Goal: Task Accomplishment & Management: Check status

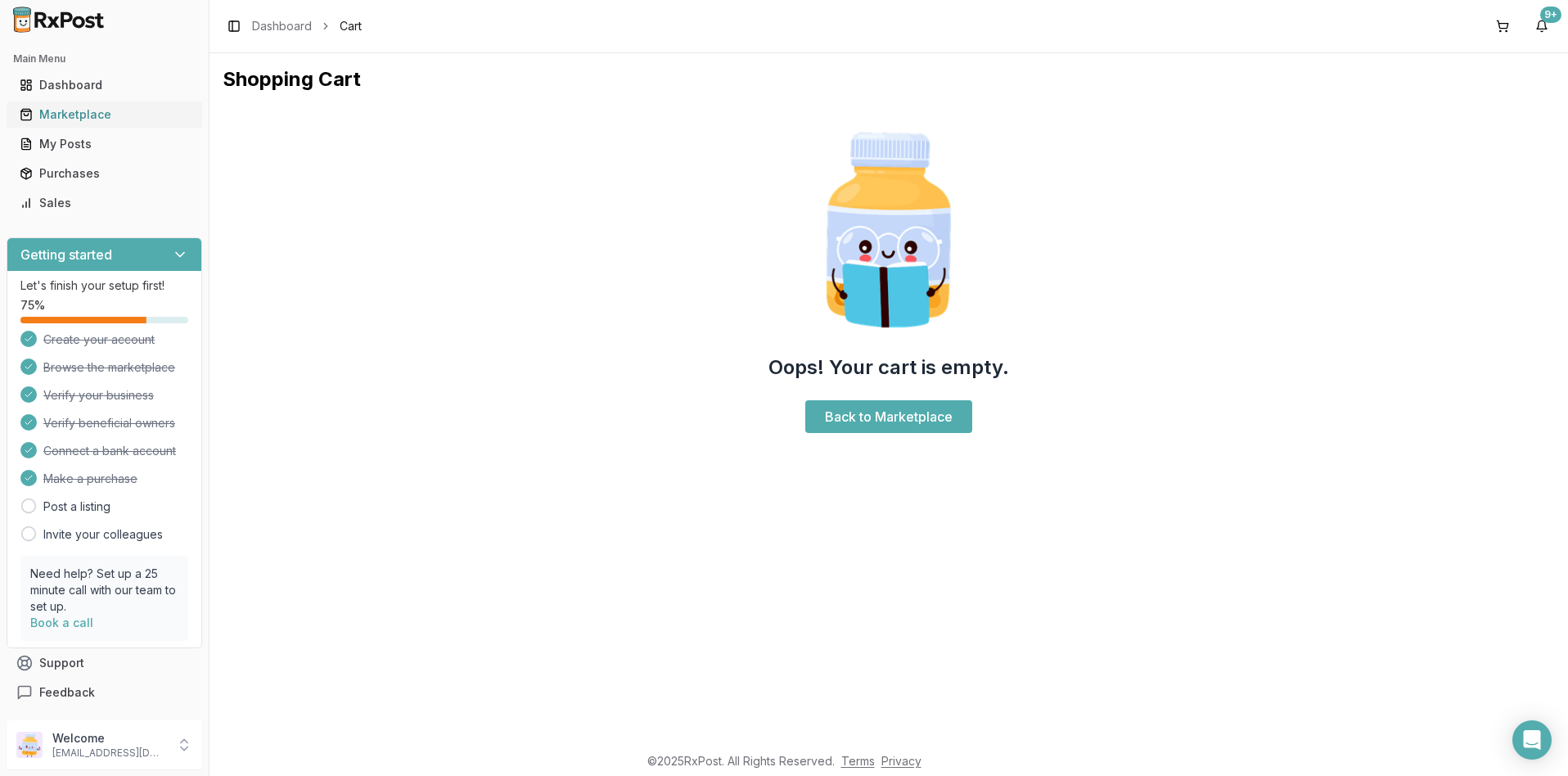
click at [83, 114] on div "Marketplace" at bounding box center [104, 114] width 170 height 17
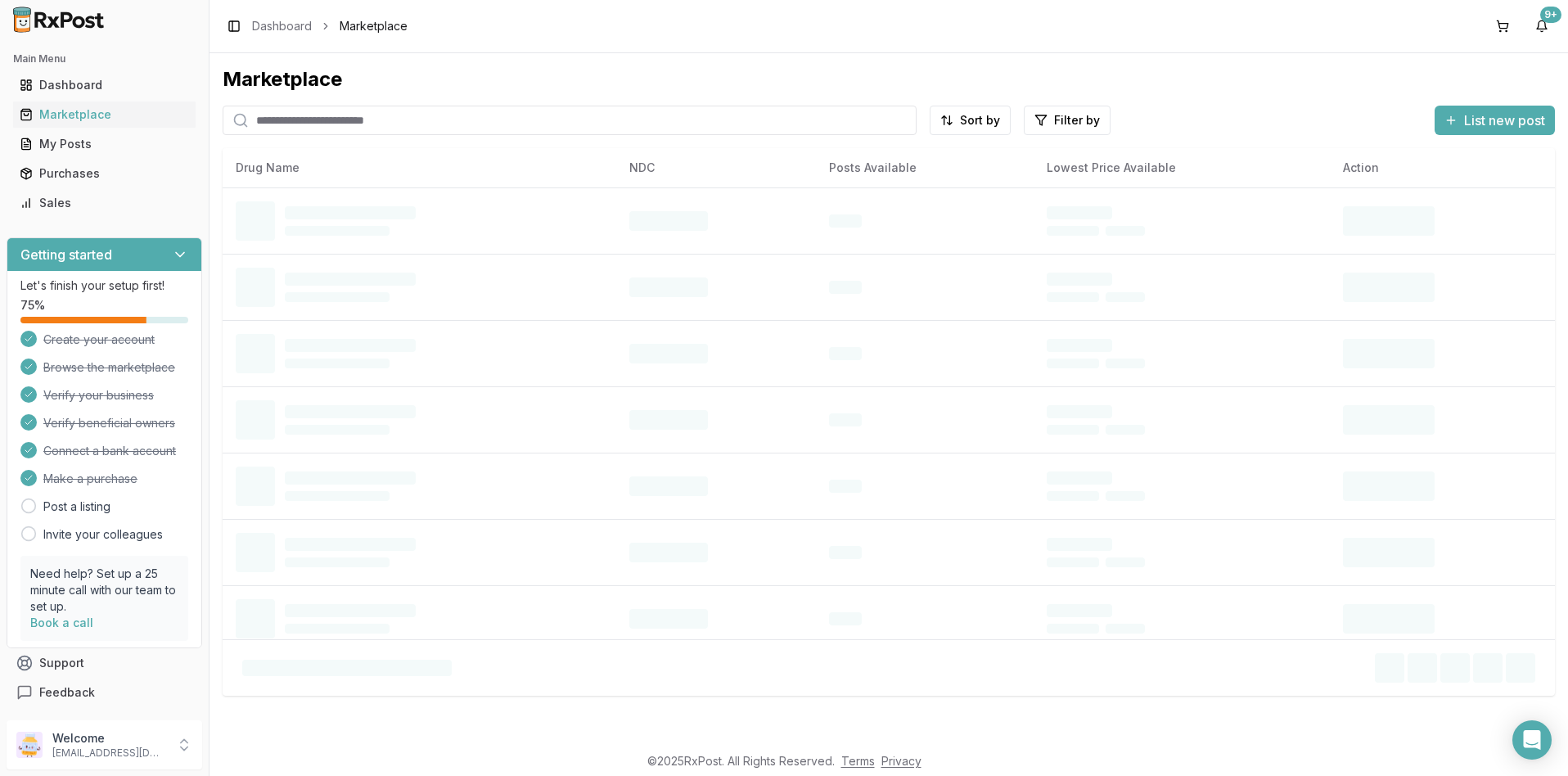
click at [273, 122] on input "search" at bounding box center [569, 120] width 694 height 29
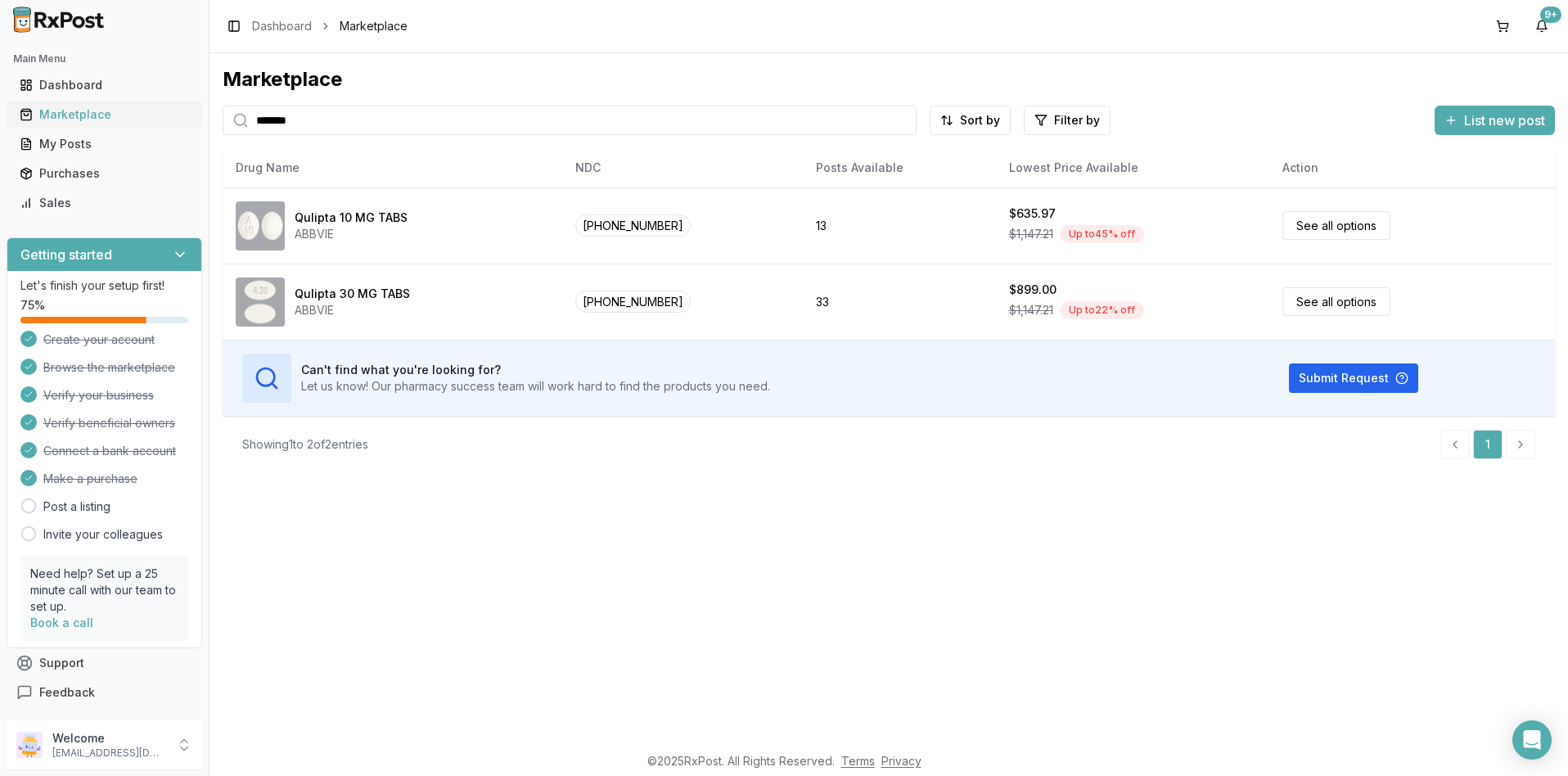
type input "*******"
click at [90, 110] on div "Marketplace" at bounding box center [104, 114] width 170 height 17
click at [82, 173] on div "Purchases" at bounding box center [104, 174] width 170 height 17
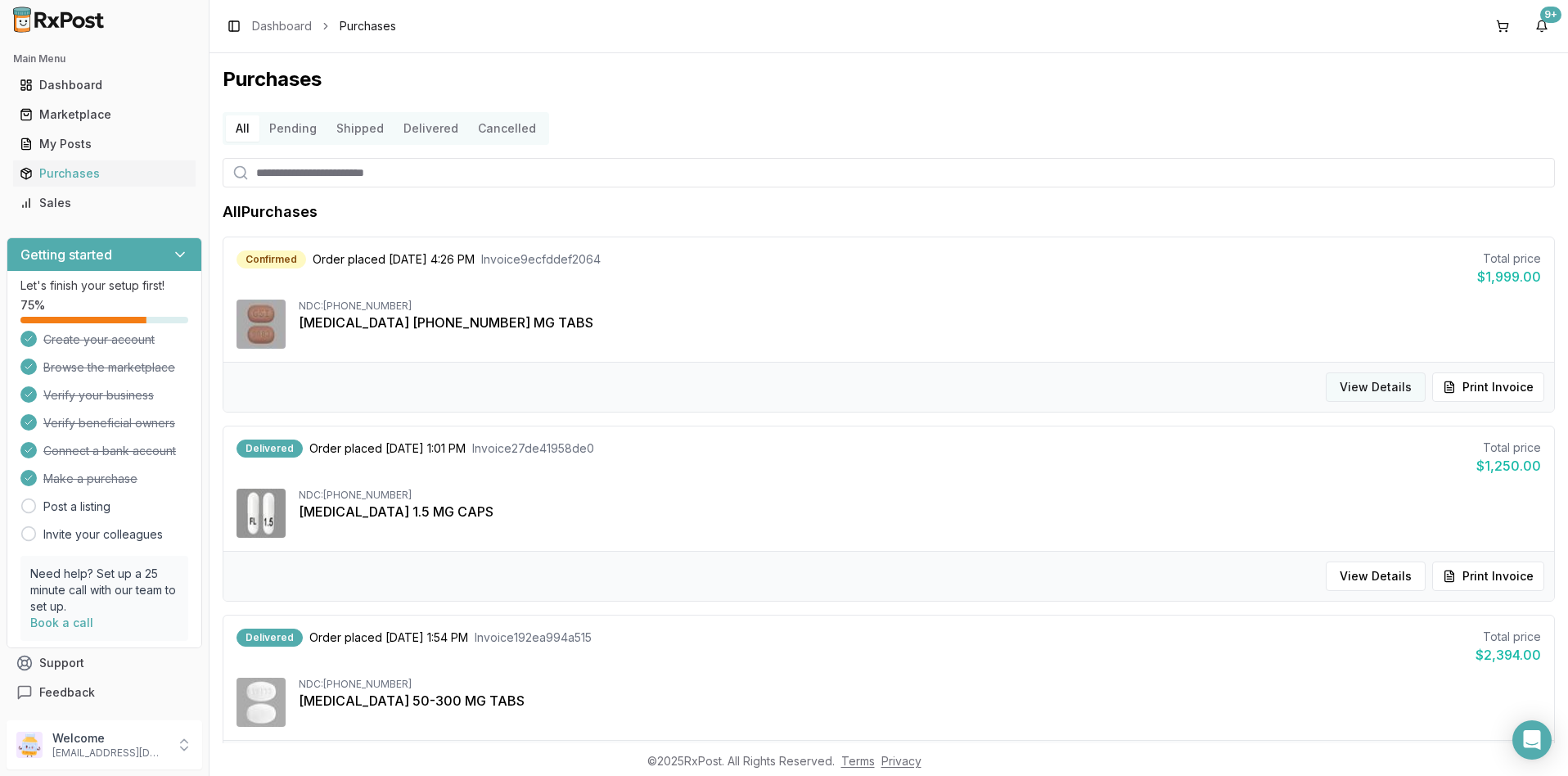
click at [1381, 386] on button "View Details" at bounding box center [1376, 387] width 99 height 29
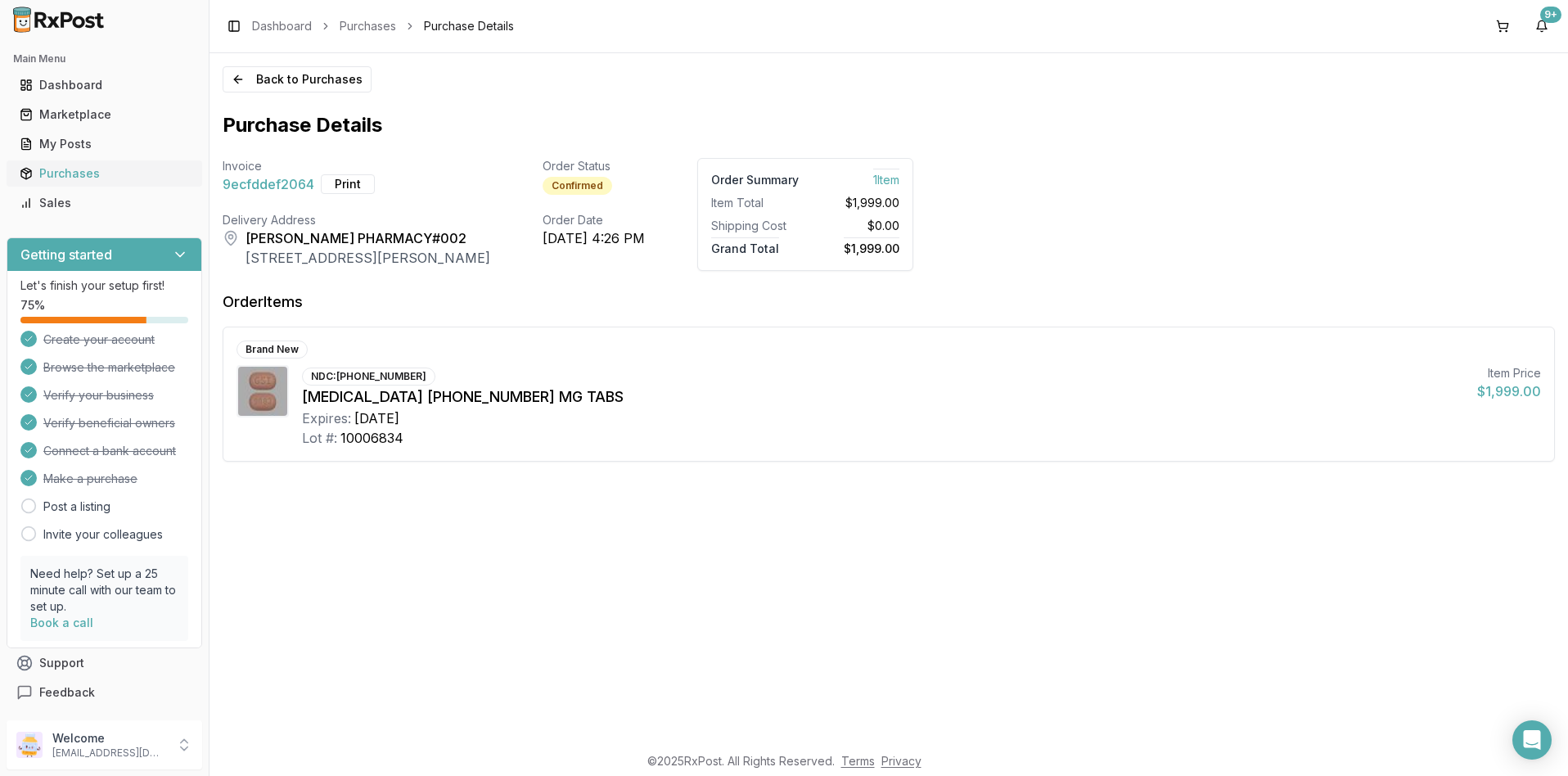
click at [53, 174] on div "Purchases" at bounding box center [104, 174] width 170 height 17
